Goal: Task Accomplishment & Management: Complete application form

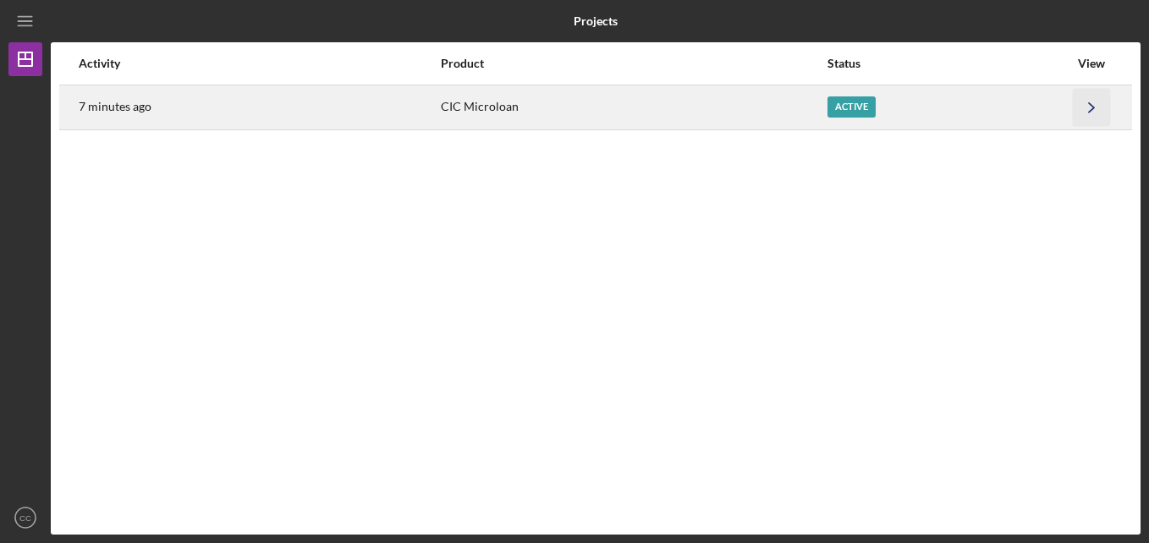
click at [1090, 113] on icon "Icon/Navigate" at bounding box center [1092, 107] width 38 height 38
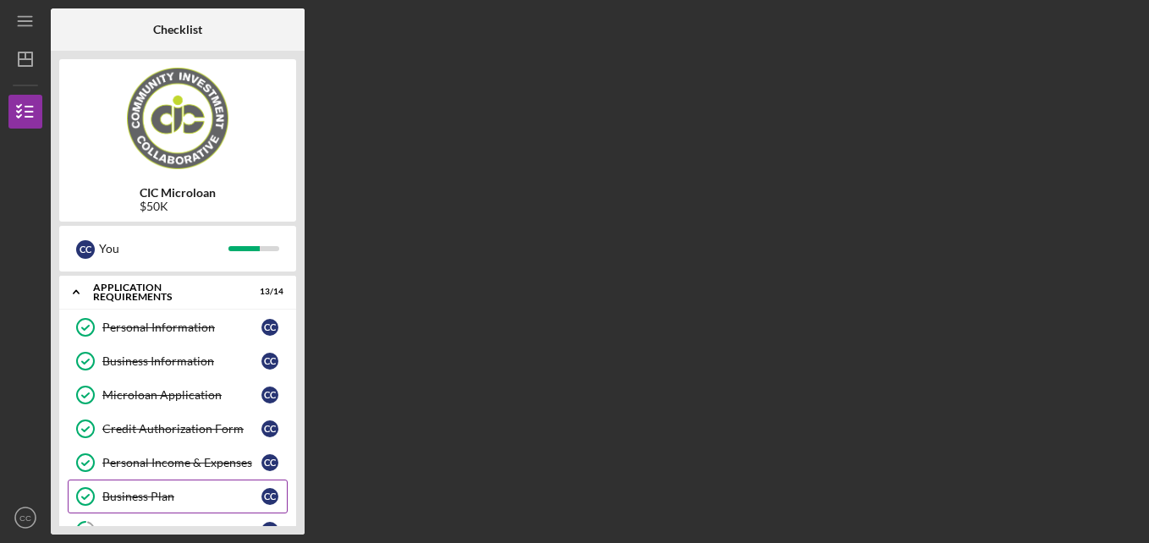
click at [162, 488] on link "Business Plan Business Plan C C" at bounding box center [178, 497] width 220 height 34
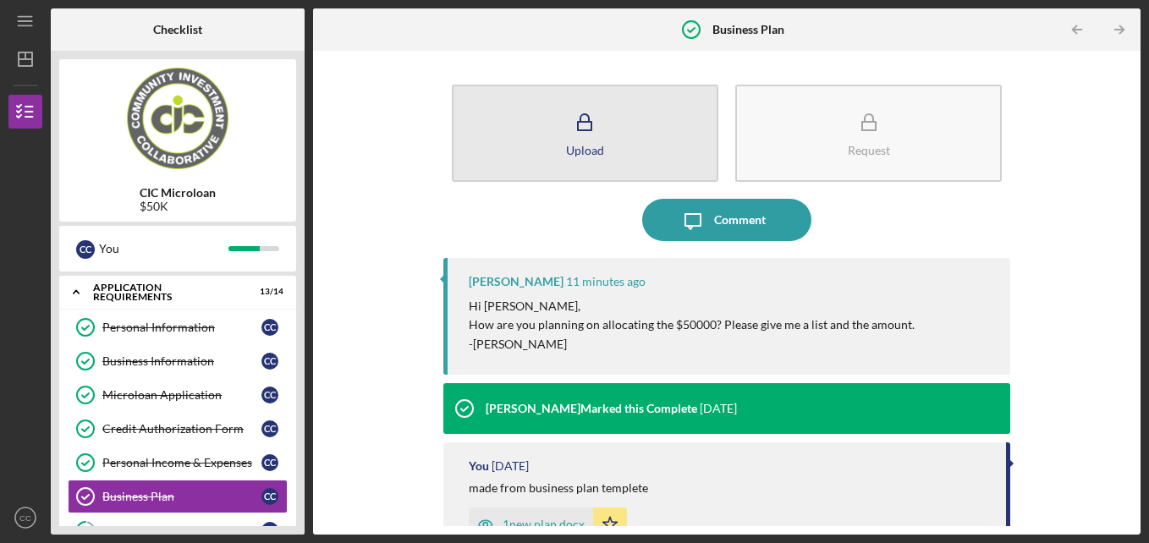
click at [617, 134] on button "Upload" at bounding box center [585, 133] width 266 height 97
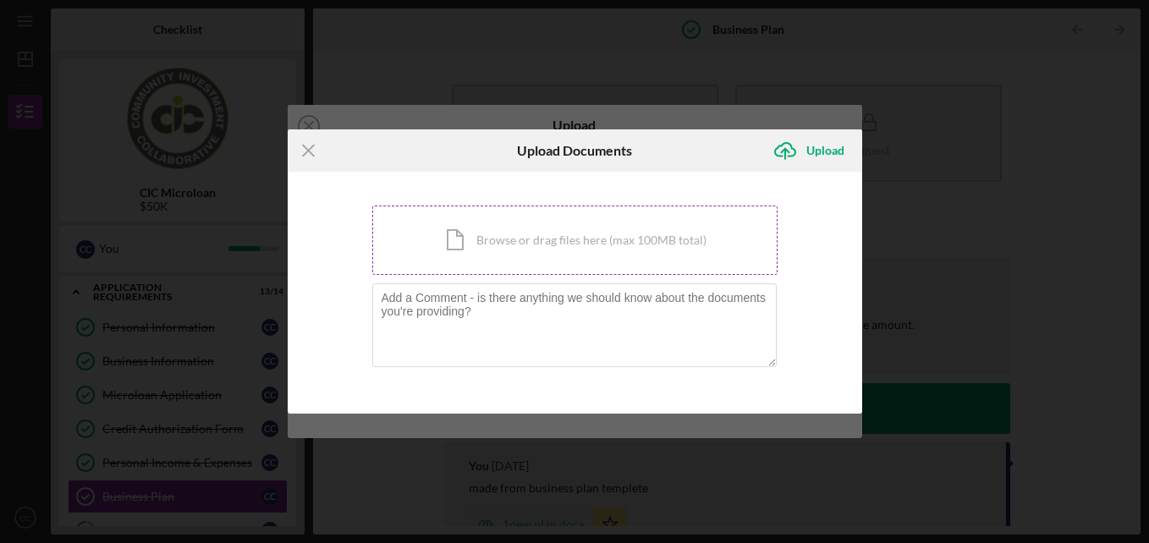
click at [511, 237] on div "Icon/Document Browse or drag files here (max 100MB total) Tap to choose files o…" at bounding box center [574, 240] width 405 height 69
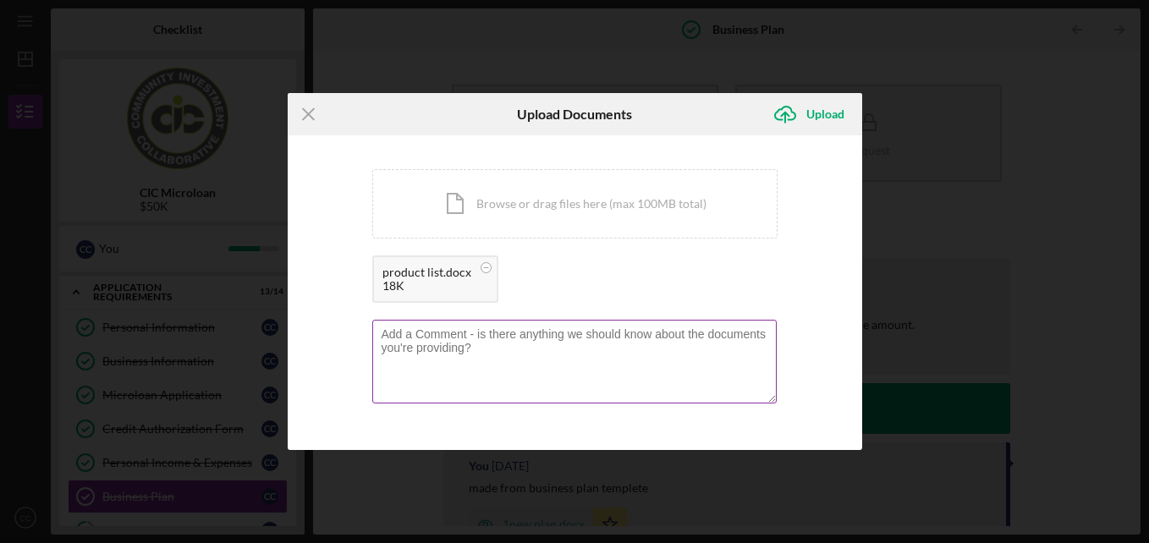
click at [575, 388] on textarea at bounding box center [574, 361] width 404 height 83
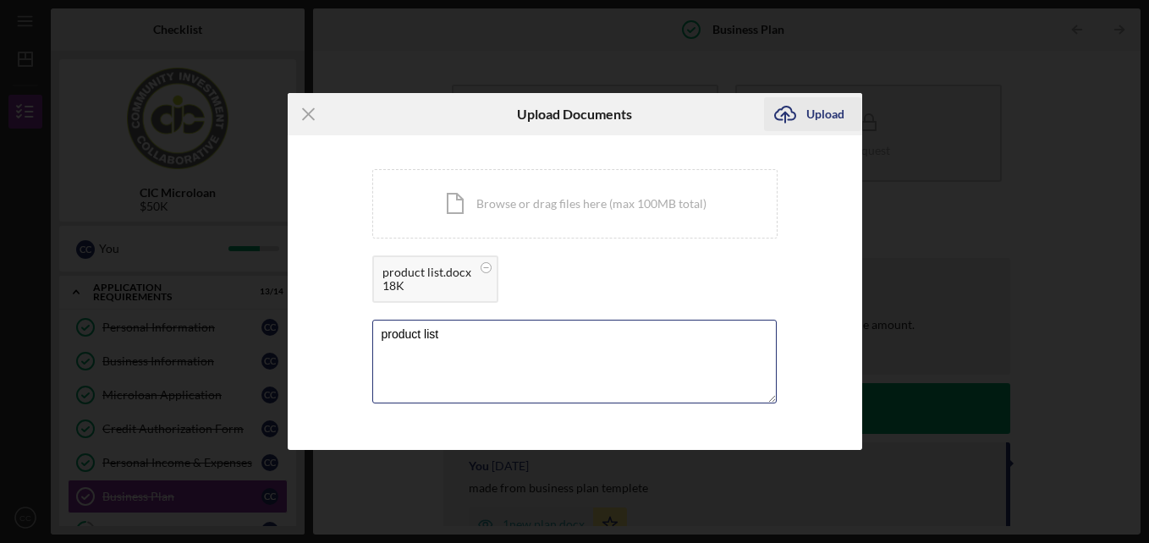
type textarea "product list"
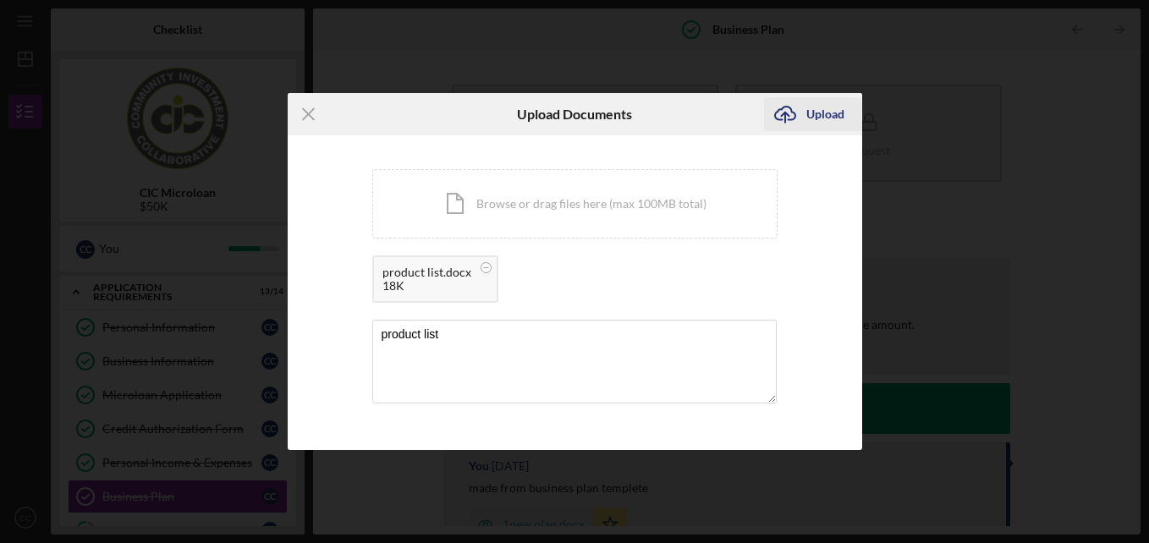
click at [821, 107] on div "Upload" at bounding box center [825, 114] width 38 height 34
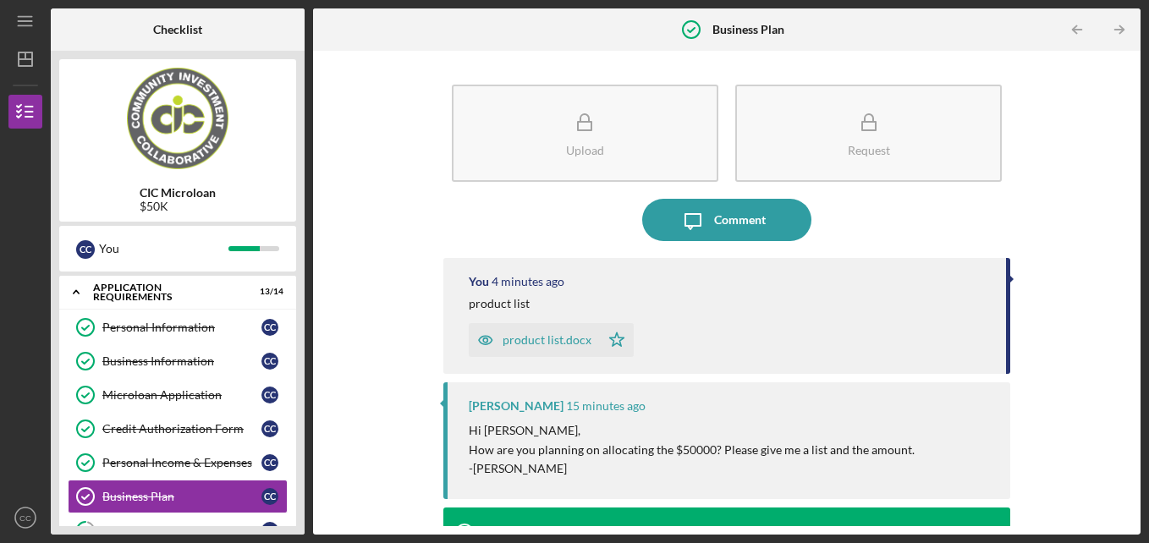
click at [1125, 497] on div "Upload Request Icon/Message Comment You 4 minutes ago product list product list…" at bounding box center [726, 292] width 810 height 467
click at [1135, 489] on div "Upload Request Icon/Message Comment You 4 minutes ago product list product list…" at bounding box center [726, 293] width 827 height 484
click at [1136, 328] on div "Upload Request Icon/Message Comment You 4 minutes ago product list product list…" at bounding box center [726, 293] width 827 height 484
